Goal: Connect with others: Connect with others

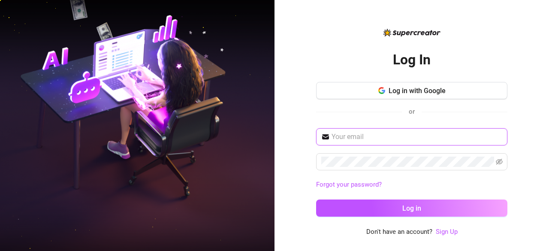
type input "[PERSON_NAME][EMAIL_ADDRESS][DOMAIN_NAME]"
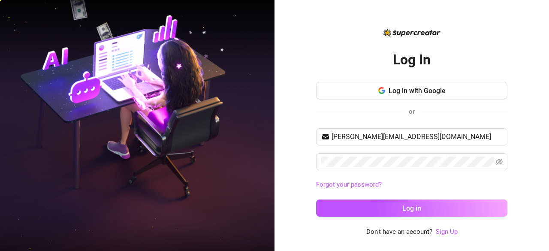
click at [331, 217] on div "[PERSON_NAME][EMAIL_ADDRESS][DOMAIN_NAME] Forgot your password? Log in" at bounding box center [411, 176] width 191 height 96
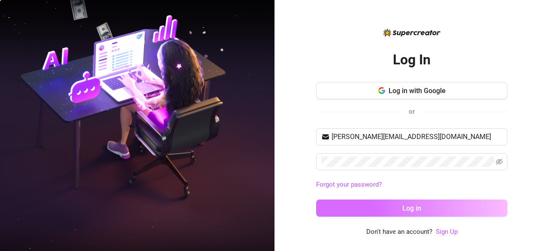
click at [336, 214] on button "Log in" at bounding box center [411, 207] width 191 height 17
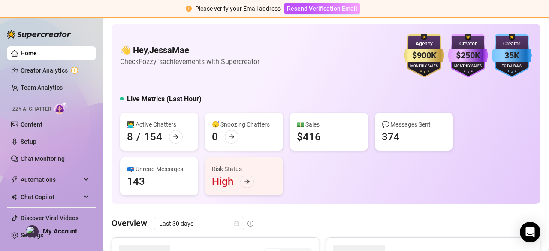
click at [148, 184] on div "📪 Unread Messages 143" at bounding box center [159, 176] width 78 height 38
click at [79, 197] on span "Chat Copilot" at bounding box center [51, 197] width 61 height 14
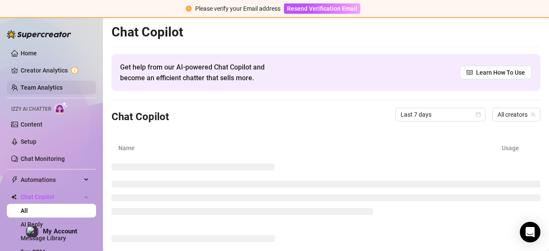
click at [53, 88] on link "Team Analytics" at bounding box center [42, 87] width 42 height 7
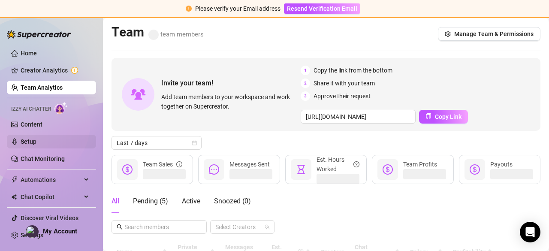
click at [36, 139] on link "Setup" at bounding box center [29, 141] width 16 height 7
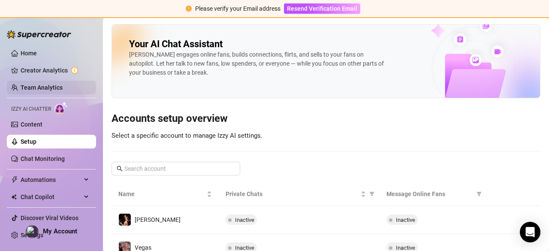
click at [53, 84] on link "Team Analytics" at bounding box center [42, 87] width 42 height 7
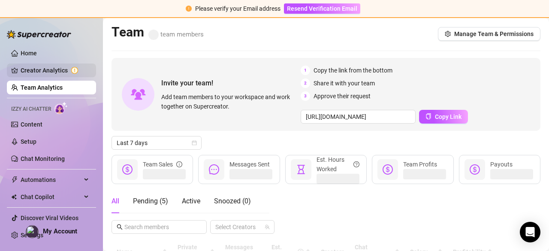
click at [38, 70] on link "Creator Analytics" at bounding box center [55, 70] width 69 height 14
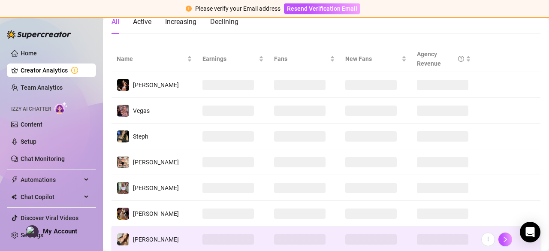
scroll to position [87, 0]
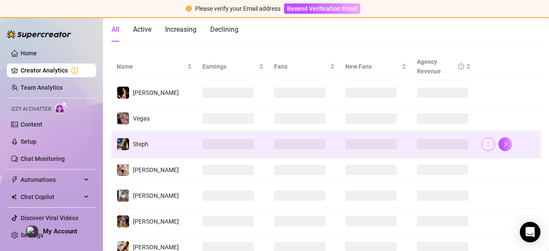
click at [485, 144] on icon "more" at bounding box center [488, 144] width 6 height 6
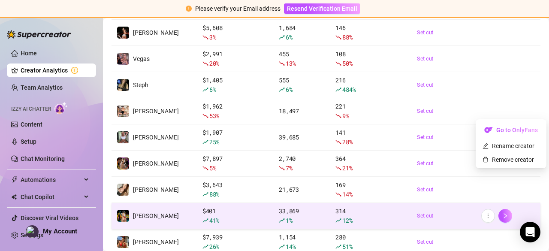
scroll to position [225, 0]
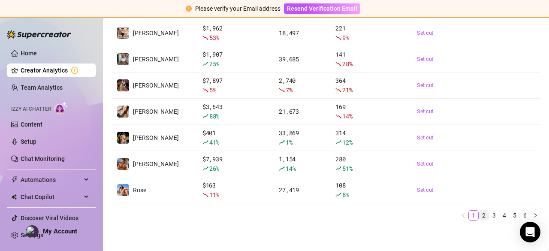
drag, startPoint x: 472, startPoint y: 213, endPoint x: 478, endPoint y: 214, distance: 6.1
click at [478, 214] on ul "1 2 3 4 5 6" at bounding box center [325, 215] width 429 height 10
click at [479, 214] on link "2" at bounding box center [483, 215] width 9 height 9
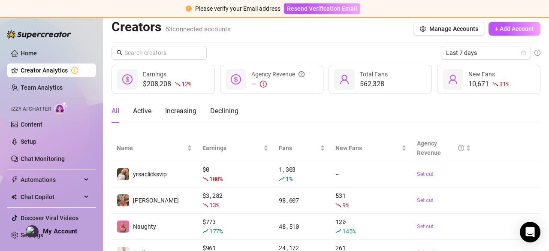
scroll to position [0, 0]
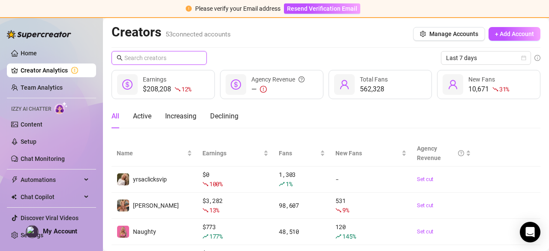
click at [170, 60] on input "text" at bounding box center [159, 57] width 70 height 9
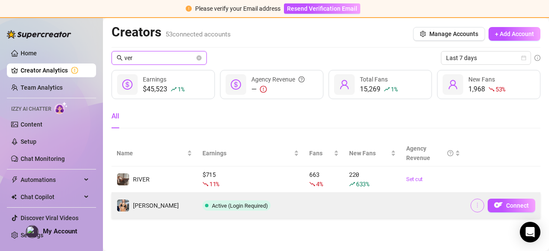
type input "ver"
click at [482, 206] on button "button" at bounding box center [477, 206] width 14 height 14
click at [506, 206] on span "Connect" at bounding box center [517, 205] width 23 height 7
click at [516, 205] on span "Connect" at bounding box center [517, 205] width 23 height 7
click at [491, 204] on button "Connect" at bounding box center [512, 206] width 48 height 14
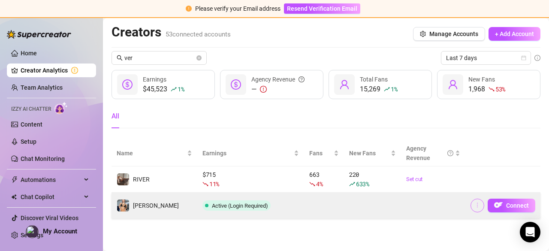
click at [476, 204] on icon "more" at bounding box center [477, 205] width 6 height 6
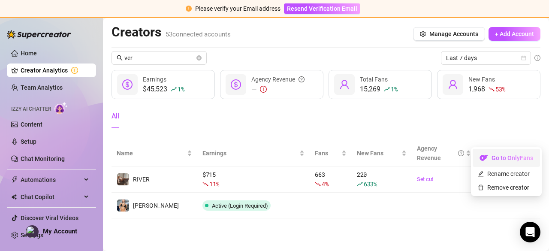
click at [483, 161] on link "Go to OnlyFans" at bounding box center [506, 160] width 67 height 7
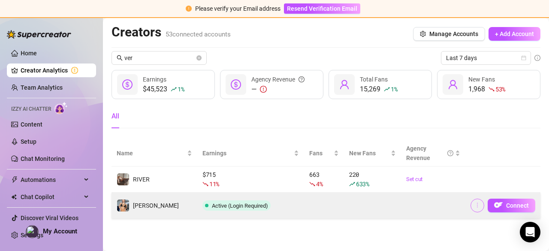
click at [475, 207] on icon "more" at bounding box center [477, 205] width 6 height 6
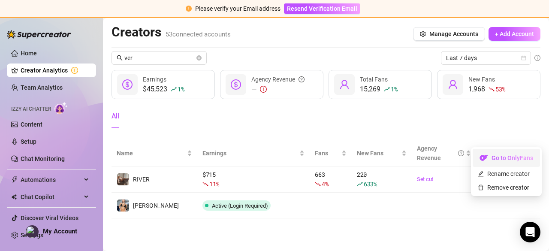
click at [506, 157] on link "Go to OnlyFans" at bounding box center [506, 160] width 67 height 7
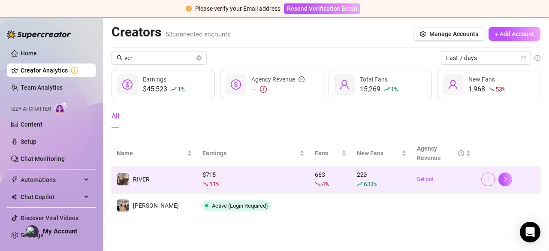
click at [488, 182] on span "button" at bounding box center [488, 179] width 6 height 7
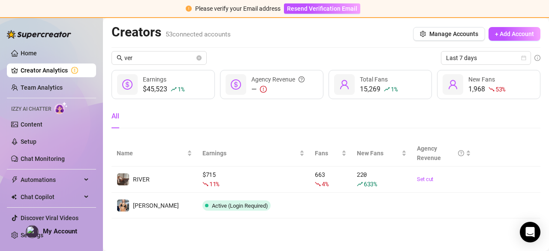
click at [387, 237] on main "Creators 53 connected accounts Manage Accounts + Add Account ver Last 7 days $4…" at bounding box center [326, 134] width 446 height 233
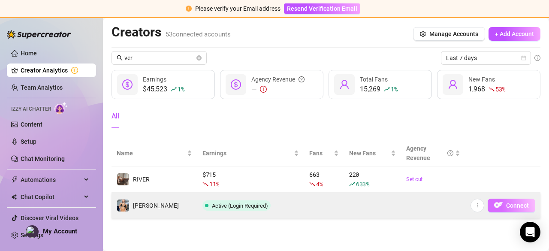
click at [507, 208] on button "Connect" at bounding box center [512, 206] width 48 height 14
click at [494, 210] on button "Connect" at bounding box center [512, 206] width 48 height 14
